Goal: Task Accomplishment & Management: Use online tool/utility

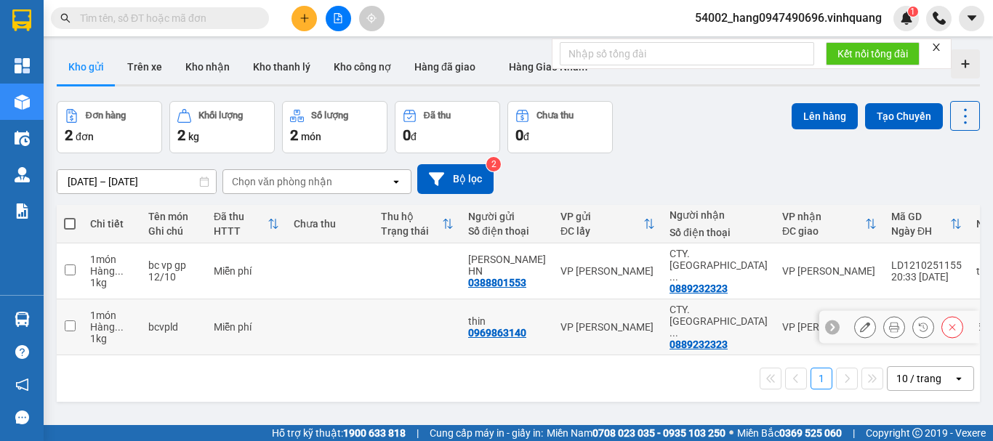
click at [229, 321] on div "Miễn phí" at bounding box center [246, 327] width 65 height 12
checkbox input "true"
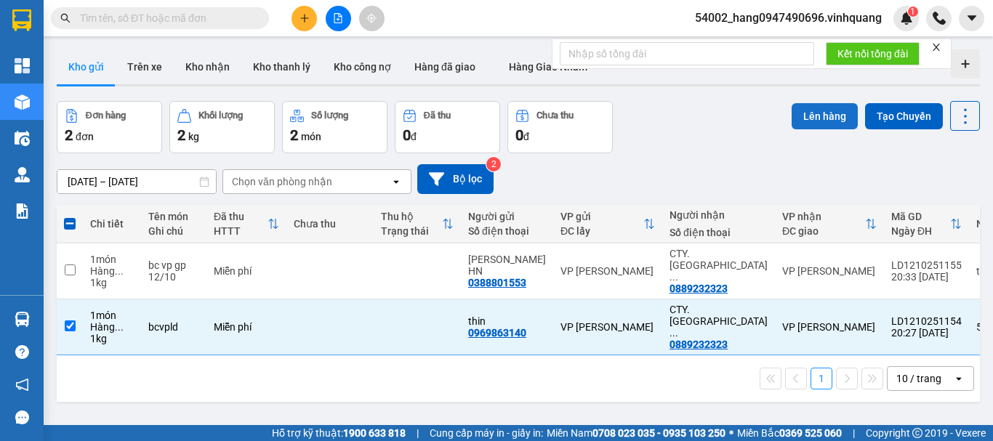
click at [831, 127] on button "Lên hàng" at bounding box center [825, 116] width 66 height 26
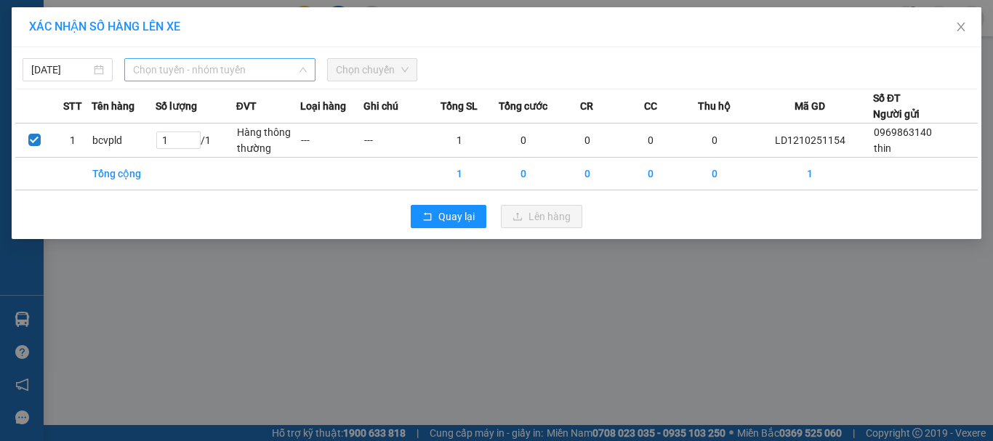
click at [150, 68] on span "Chọn tuyến - nhóm tuyến" at bounding box center [220, 70] width 174 height 22
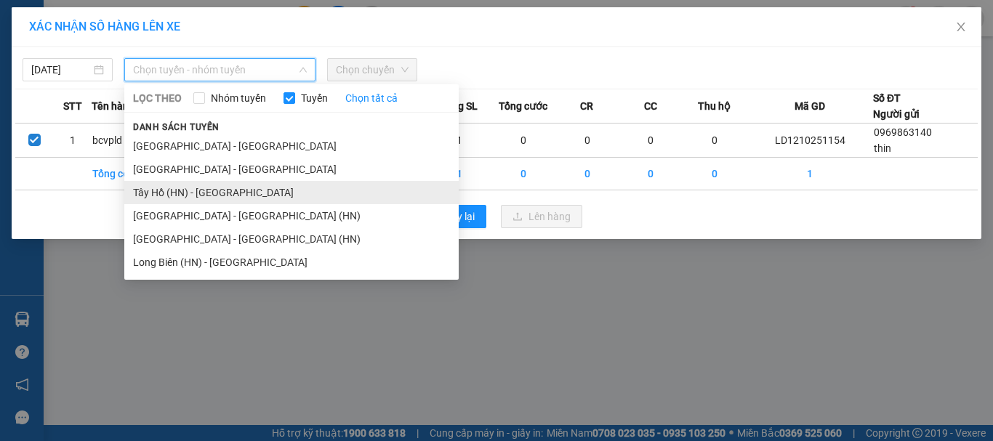
click at [174, 186] on li "Tây Hồ (HN) - [GEOGRAPHIC_DATA]" at bounding box center [291, 192] width 334 height 23
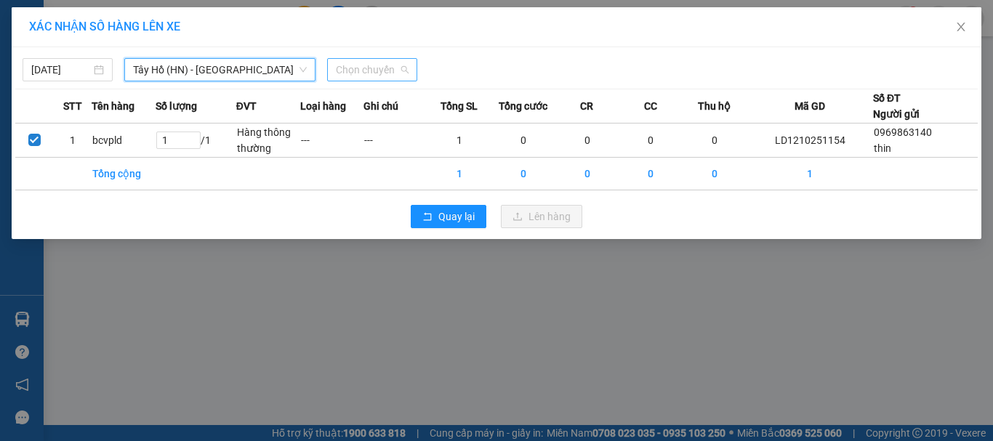
click at [411, 65] on div "Chọn chuyến" at bounding box center [372, 69] width 90 height 23
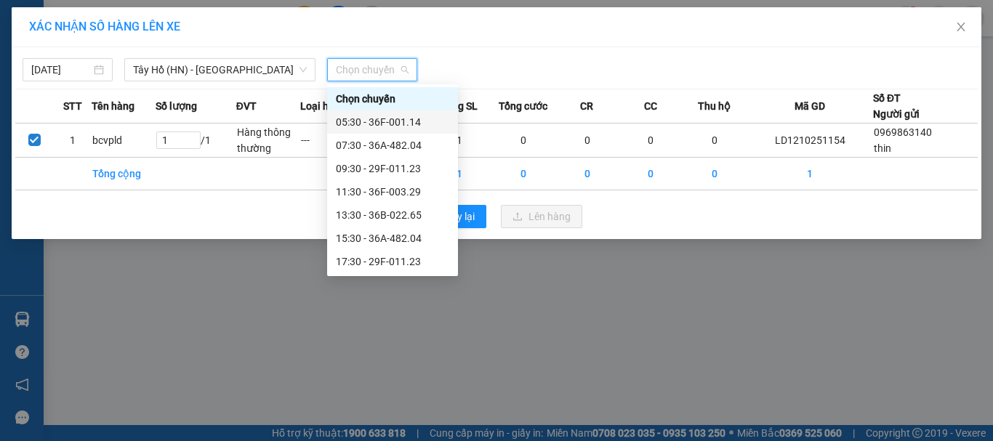
click at [377, 126] on div "05:30 - 36F-001.14" at bounding box center [392, 122] width 113 height 16
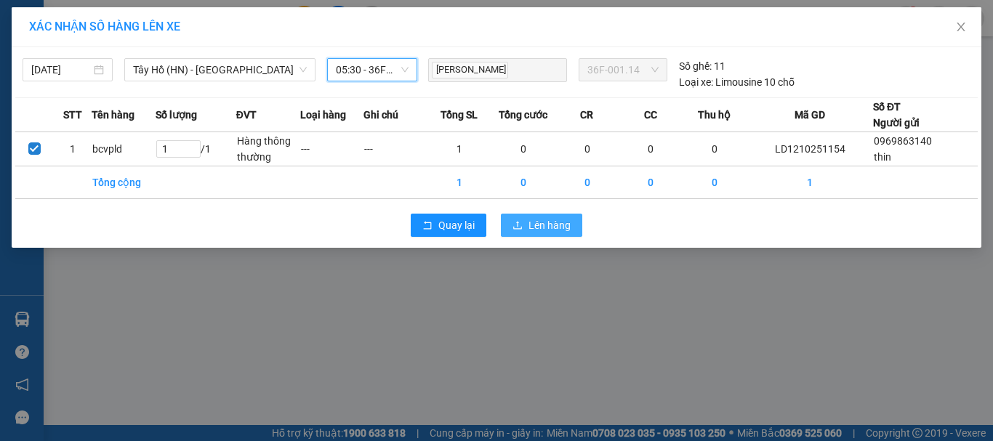
click at [528, 226] on span "Lên hàng" at bounding box center [549, 225] width 42 height 16
